Goal: Check status: Check status

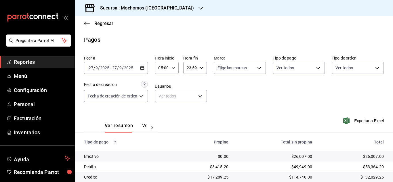
scroll to position [62, 0]
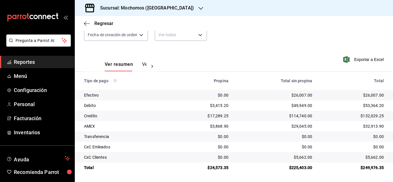
click at [22, 63] on span "Reportes" at bounding box center [42, 62] width 56 height 8
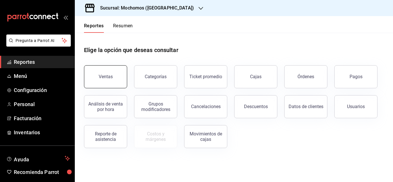
click at [109, 78] on div "Ventas" at bounding box center [106, 76] width 14 height 5
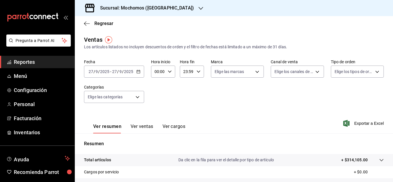
click at [139, 73] on \(Stroke\) "button" at bounding box center [138, 71] width 3 height 3
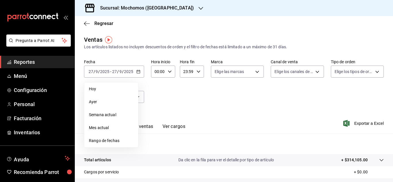
click at [112, 141] on span "Rango de fechas" at bounding box center [111, 141] width 45 height 6
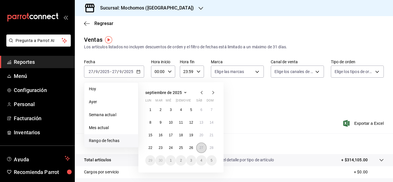
click at [199, 147] on button "27" at bounding box center [201, 148] width 10 height 10
click at [212, 147] on abbr "28" at bounding box center [212, 148] width 4 height 4
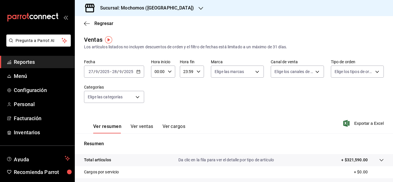
click at [169, 72] on icon "button" at bounding box center [170, 72] width 4 height 4
click at [160, 111] on button "06" at bounding box center [156, 111] width 9 height 11
type input "06:00"
click at [293, 101] on div at bounding box center [196, 91] width 393 height 182
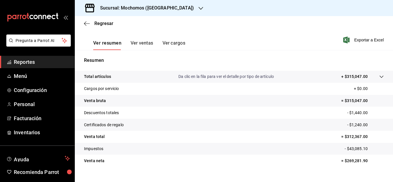
scroll to position [93, 0]
